Goal: Information Seeking & Learning: Learn about a topic

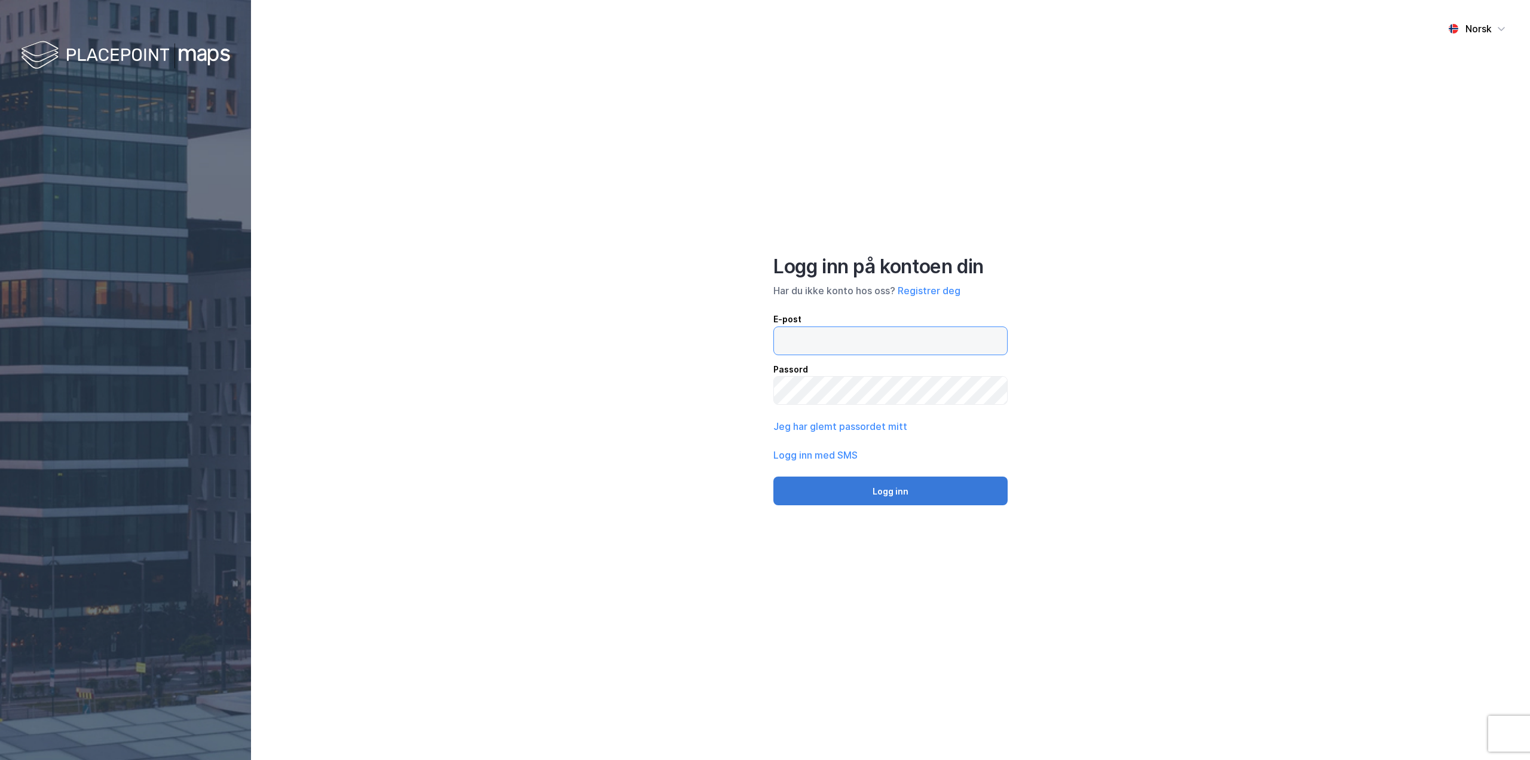
type input "[EMAIL_ADDRESS][DOMAIN_NAME]"
click at [871, 491] on button "Logg inn" at bounding box center [890, 490] width 234 height 29
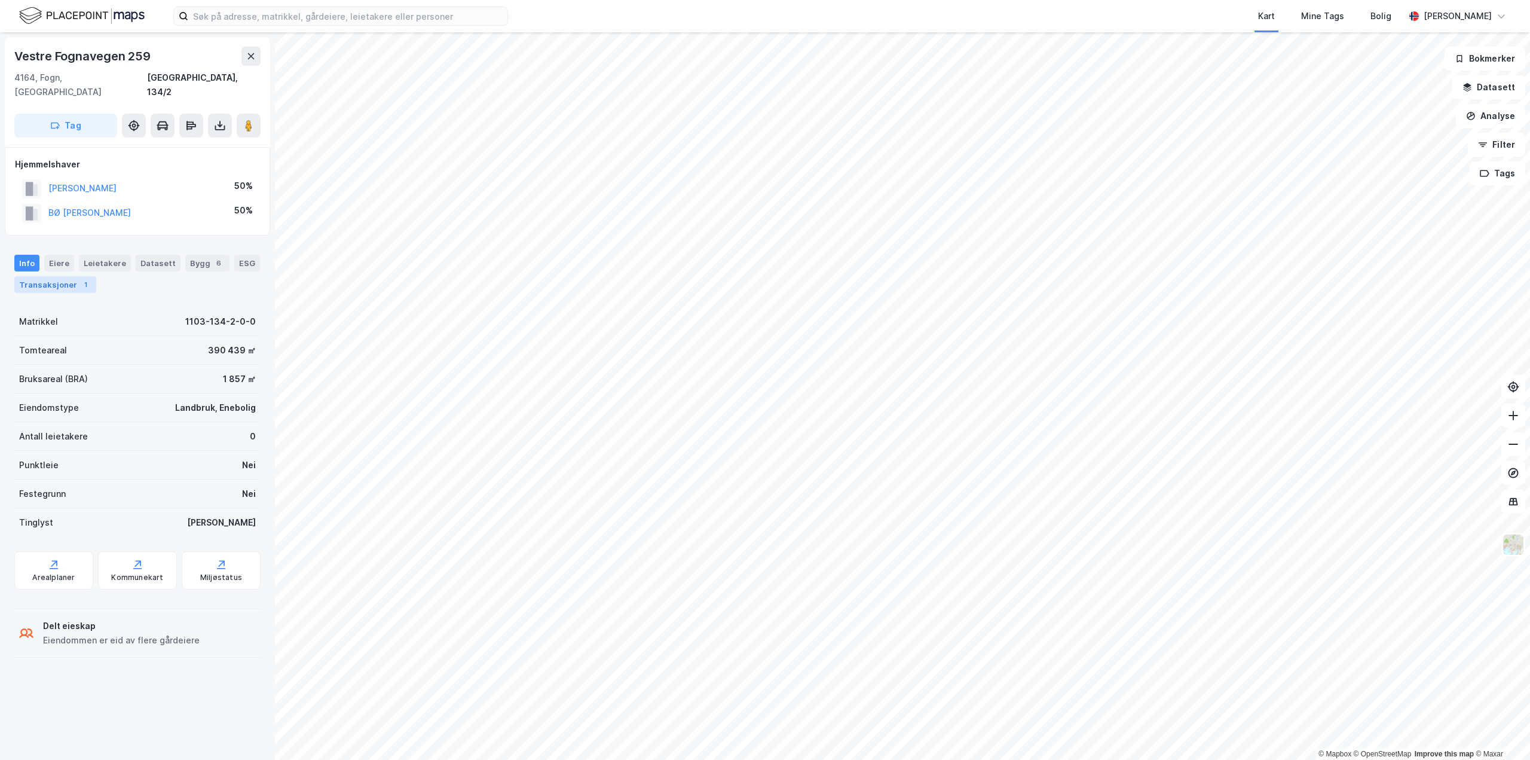
click at [47, 276] on div "Transaksjoner 1" at bounding box center [55, 284] width 82 height 17
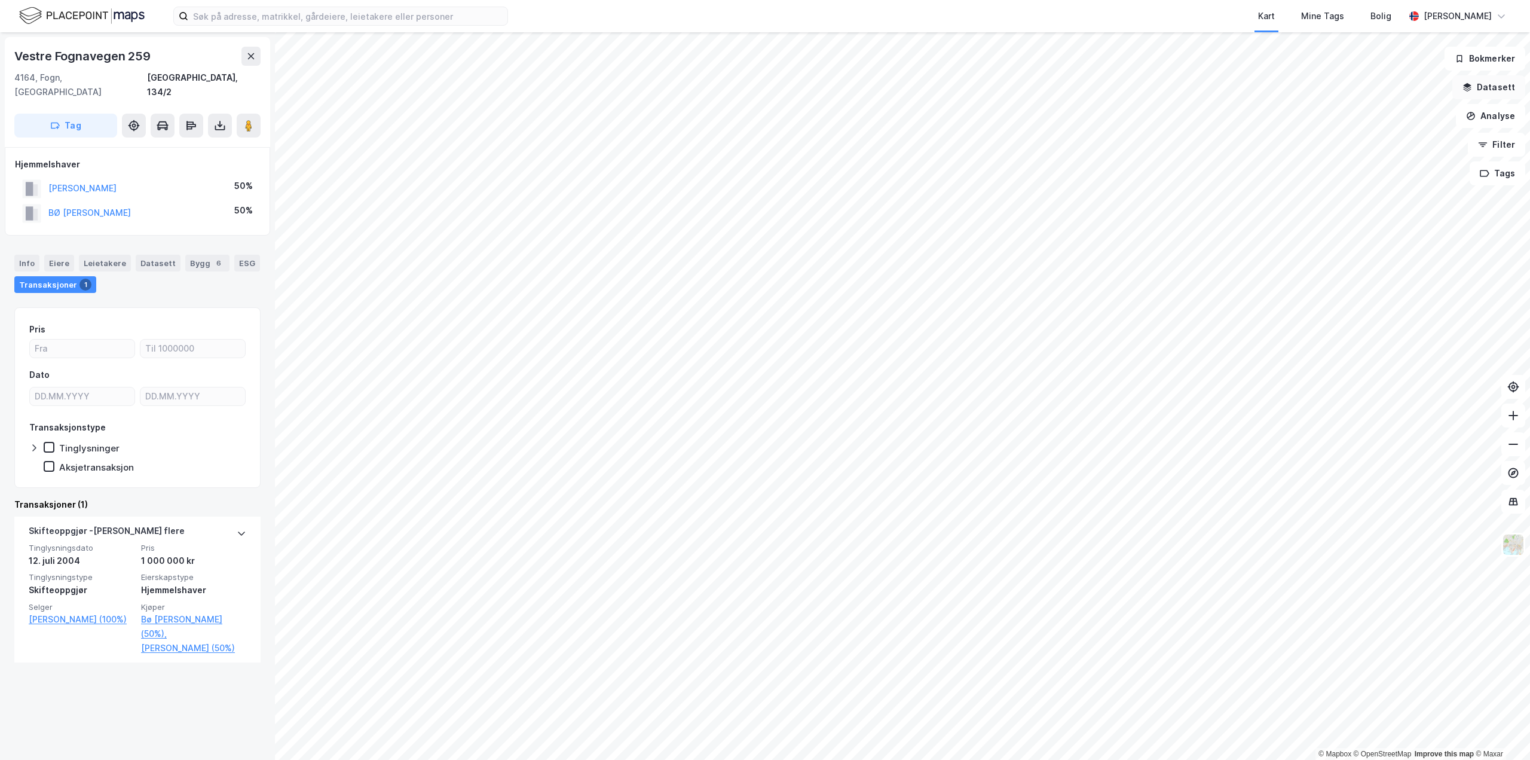
click at [1501, 90] on button "Datasett" at bounding box center [1488, 87] width 73 height 24
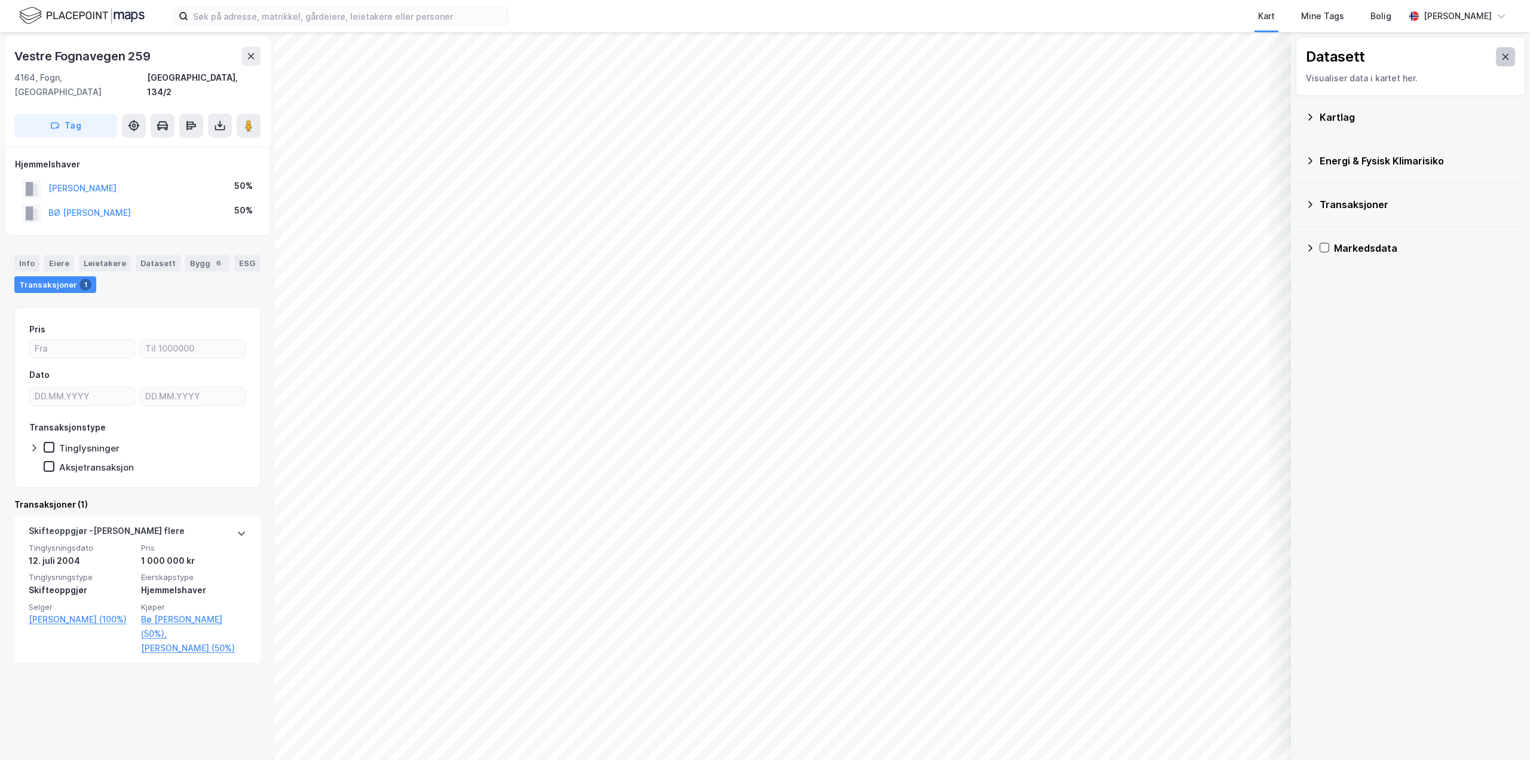
click at [1501, 60] on icon at bounding box center [1506, 57] width 10 height 10
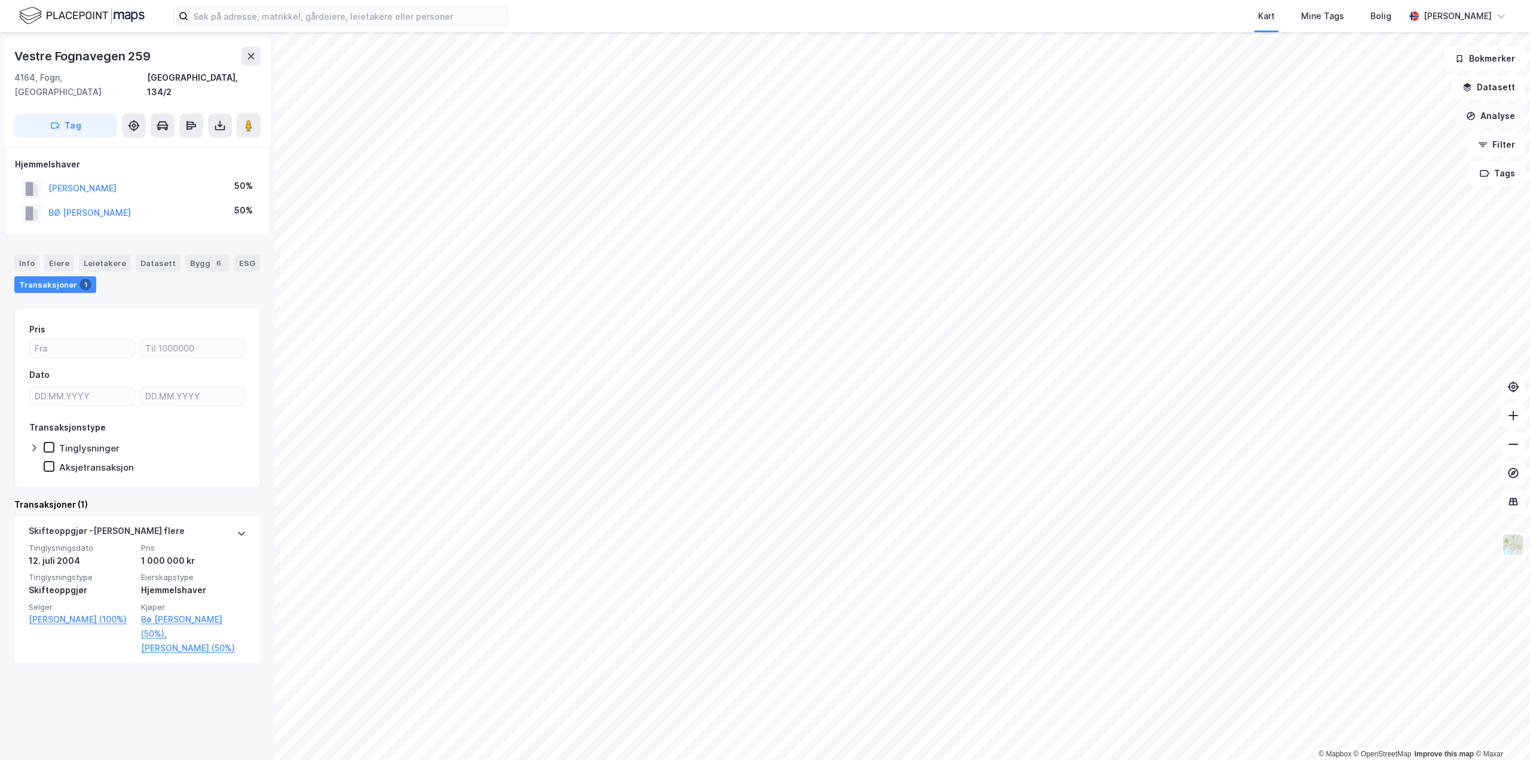
click at [1485, 117] on button "Analyse" at bounding box center [1490, 116] width 69 height 24
click at [1360, 119] on div "Mål avstand" at bounding box center [1387, 117] width 104 height 10
click at [993, 727] on button "Lukk" at bounding box center [1008, 733] width 54 height 24
